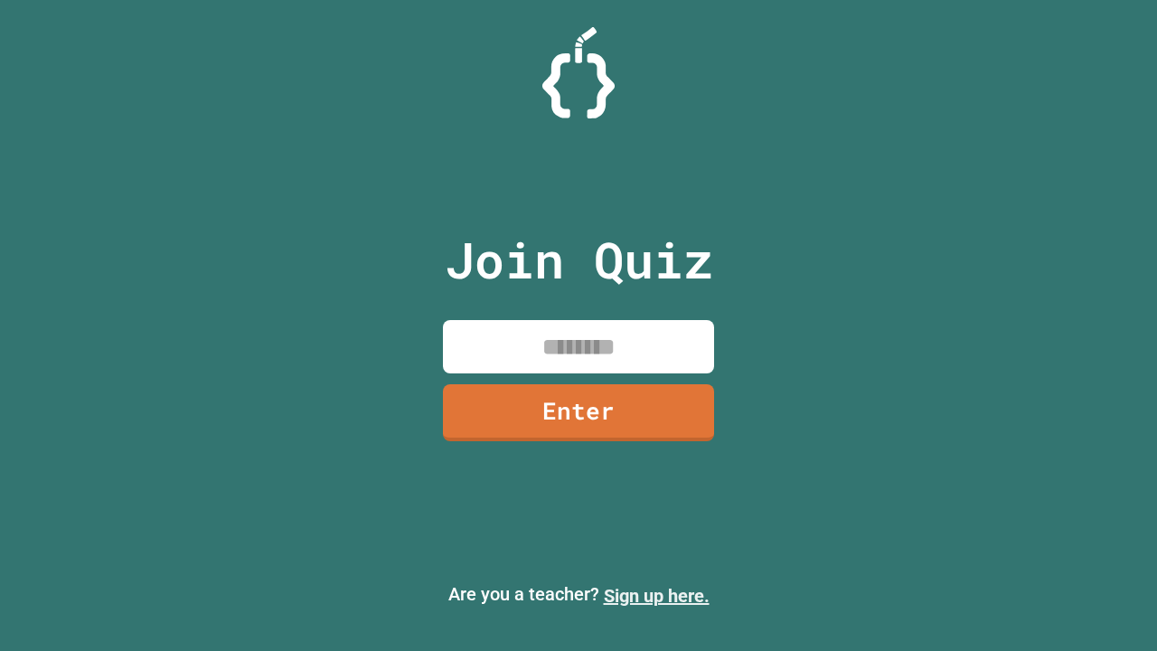
click at [656, 596] on link "Sign up here." at bounding box center [657, 596] width 106 height 22
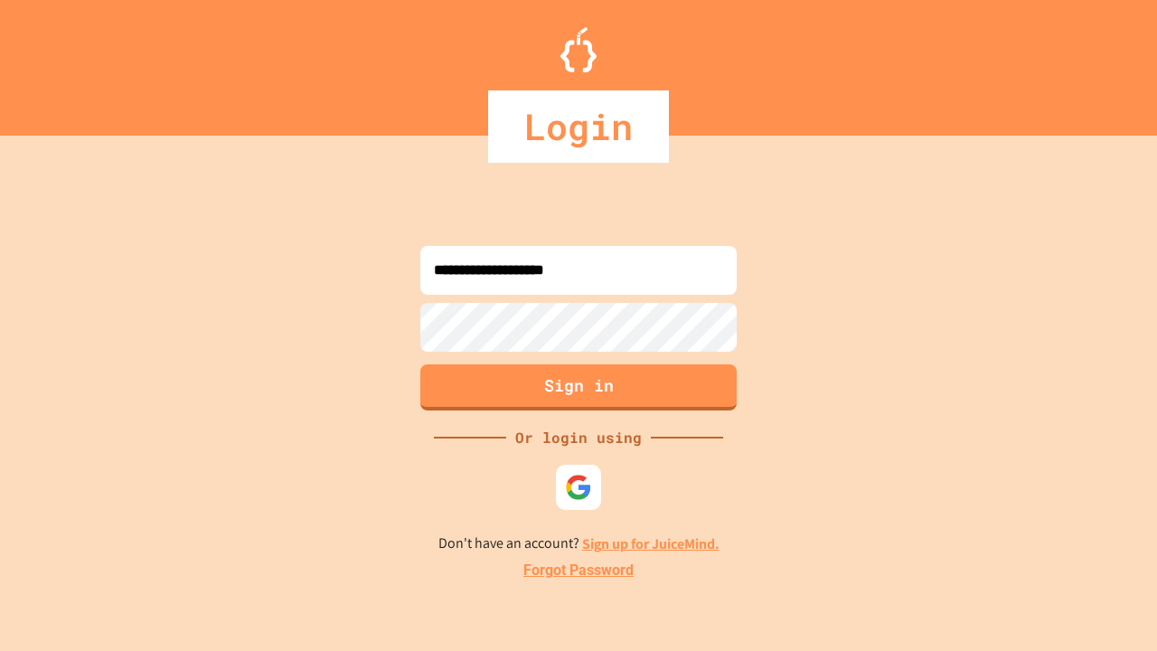
type input "**********"
